Goal: Task Accomplishment & Management: Manage account settings

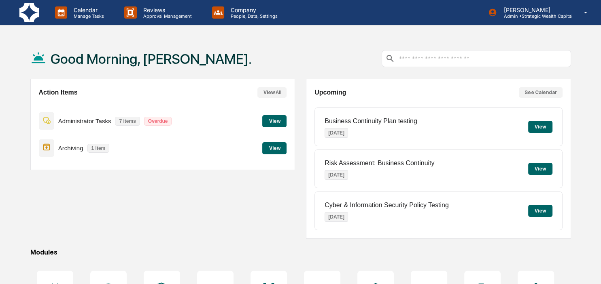
click at [274, 119] on button "View" at bounding box center [274, 121] width 24 height 12
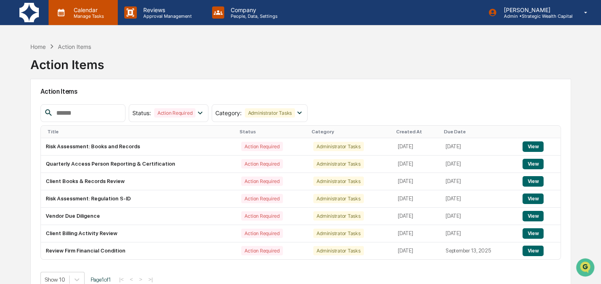
click at [72, 15] on p "Manage Tasks" at bounding box center [87, 16] width 41 height 6
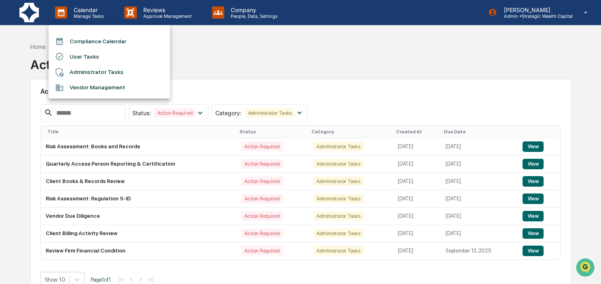
click at [91, 70] on li "Administrator Tasks" at bounding box center [109, 72] width 121 height 15
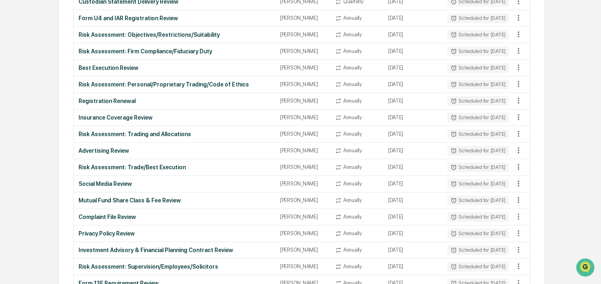
scroll to position [330, 0]
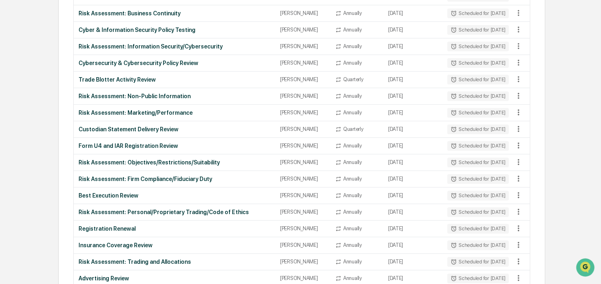
click at [27, 158] on div "Calendar Manage Tasks Reviews Approval Management Company People, Data, Setting…" at bounding box center [300, 192] width 601 height 961
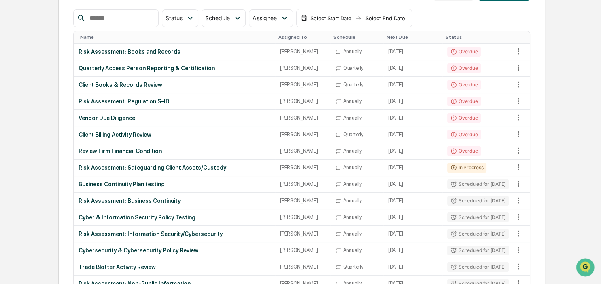
scroll to position [117, 0]
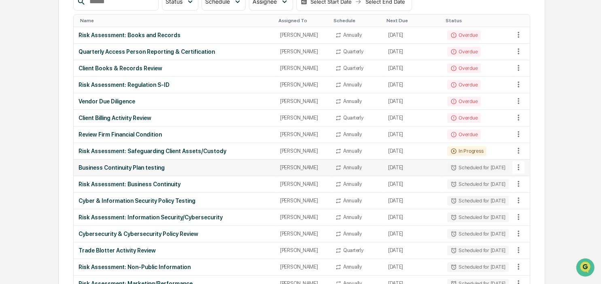
click at [519, 167] on icon at bounding box center [518, 168] width 2 height 6
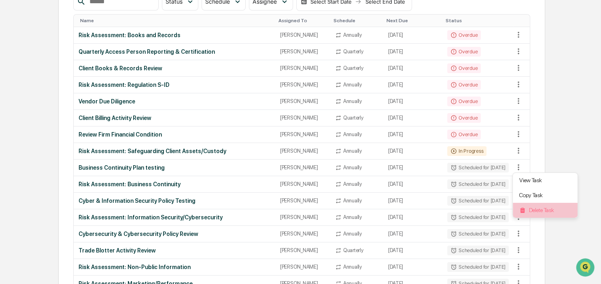
click at [529, 212] on li "Delete Task" at bounding box center [544, 210] width 65 height 15
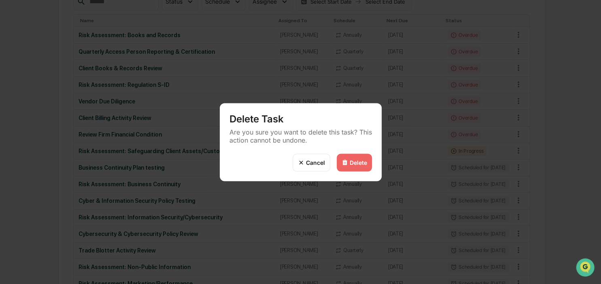
click at [356, 166] on div "Delete" at bounding box center [354, 163] width 35 height 18
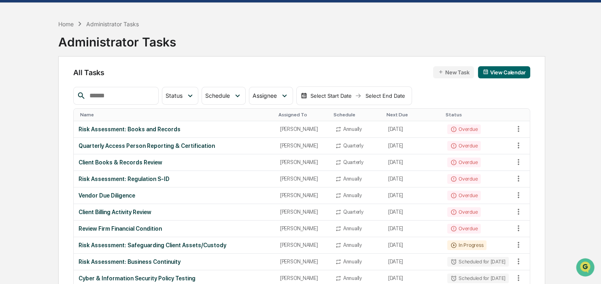
scroll to position [0, 0]
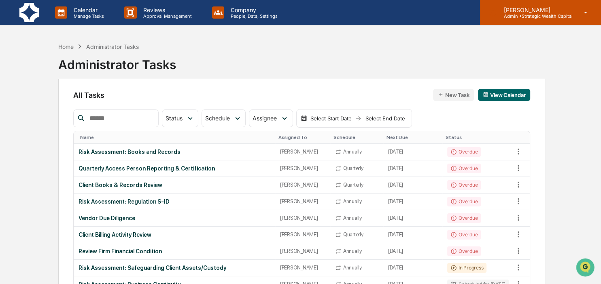
click at [514, 10] on p "[PERSON_NAME]" at bounding box center [534, 9] width 75 height 7
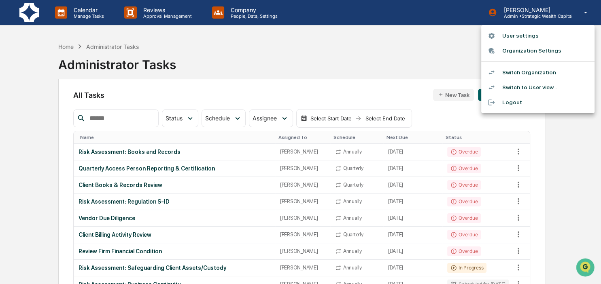
click at [506, 103] on li "Logout" at bounding box center [537, 102] width 113 height 15
